Goal: Task Accomplishment & Management: Manage account settings

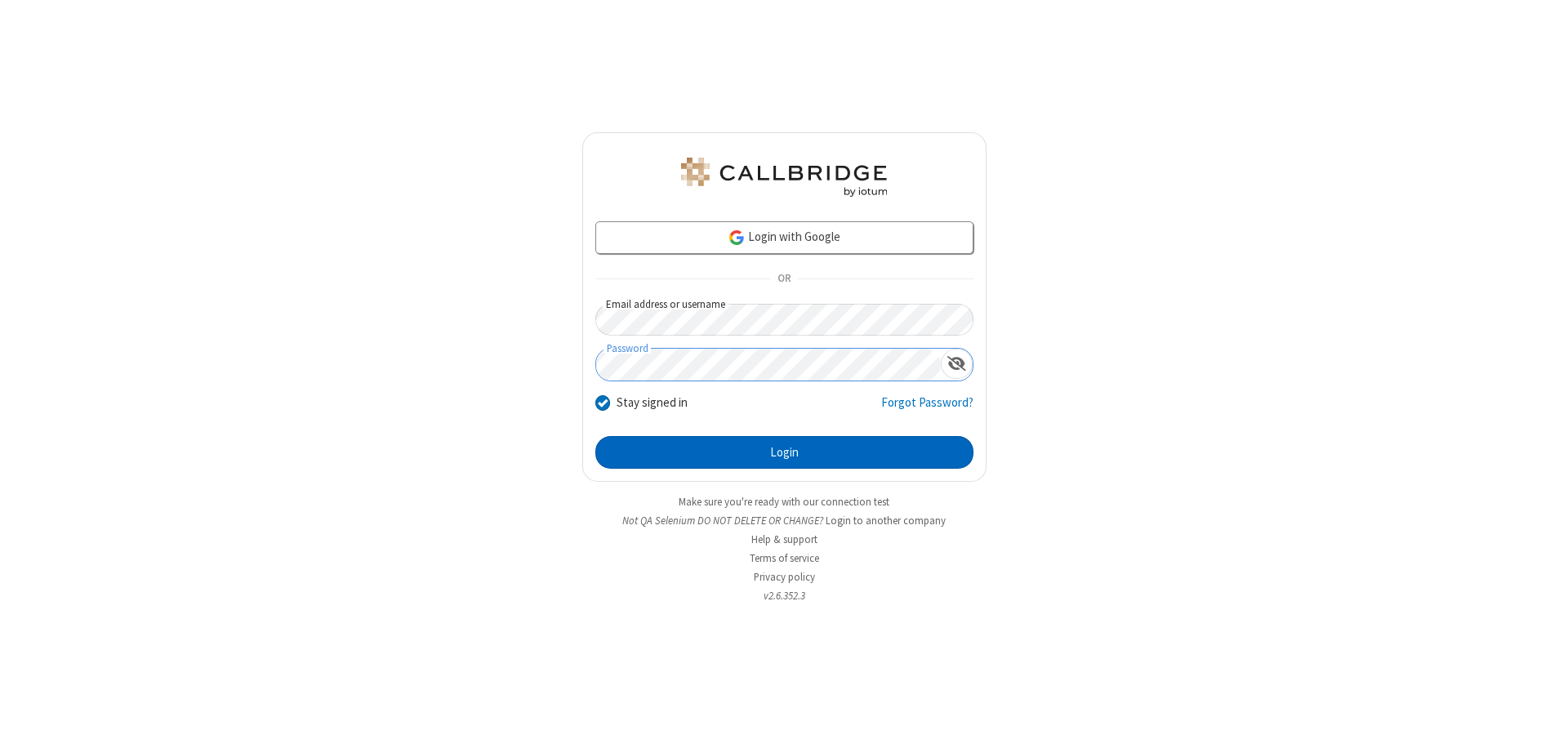
click at [784, 453] on button "Login" at bounding box center [784, 452] width 378 height 32
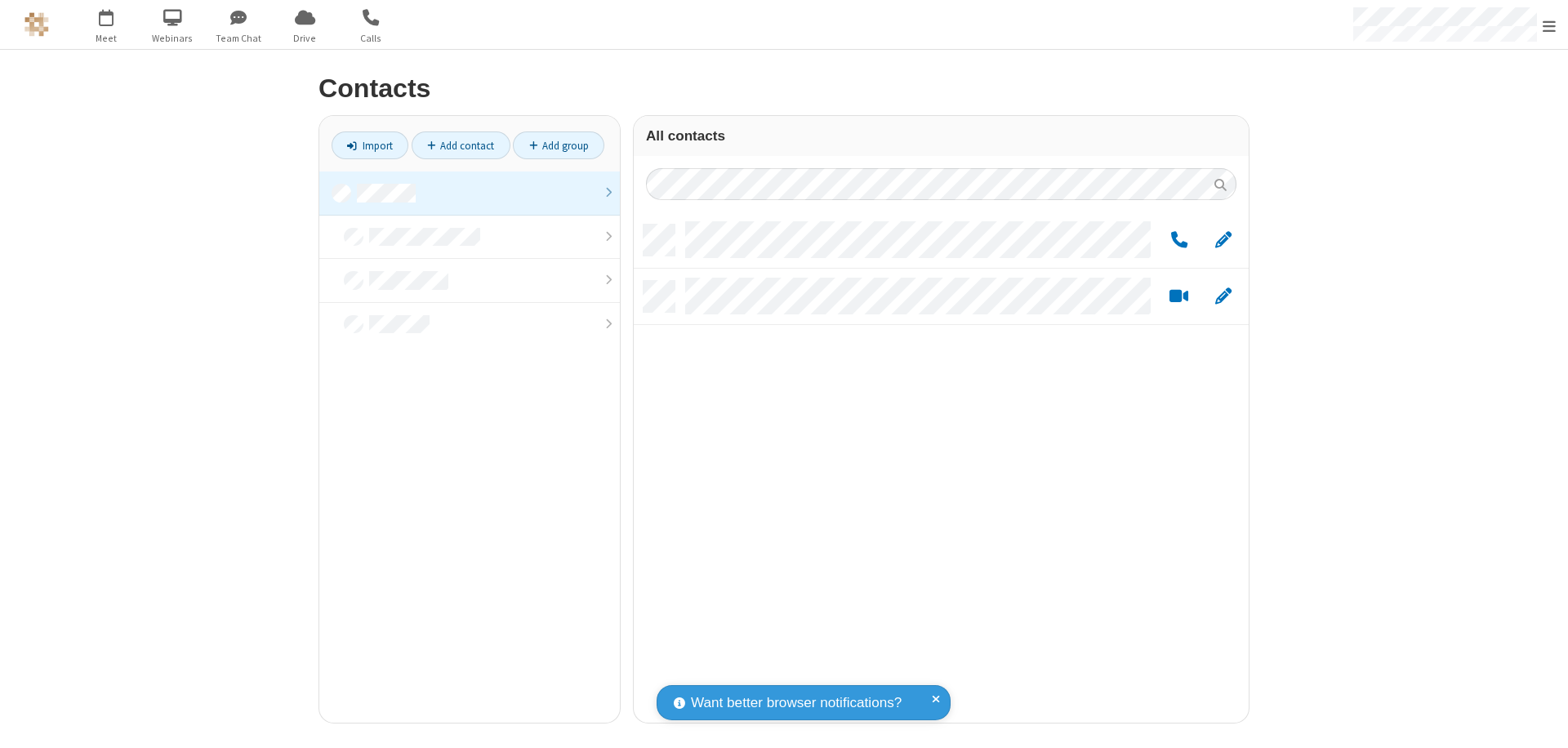
scroll to position [498, 603]
click at [470, 193] on link at bounding box center [469, 194] width 300 height 44
click at [1224, 240] on span "Edit" at bounding box center [1223, 241] width 16 height 20
